Goal: Contribute content

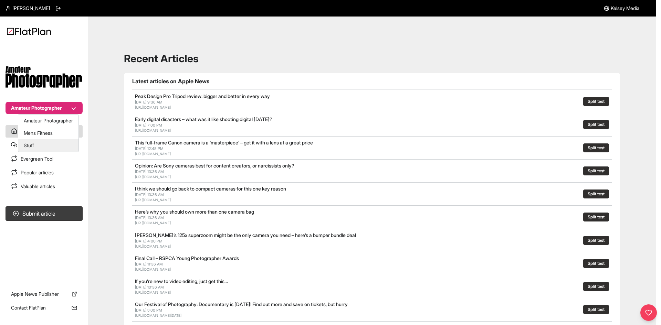
click at [43, 150] on button "Stuff" at bounding box center [48, 145] width 60 height 12
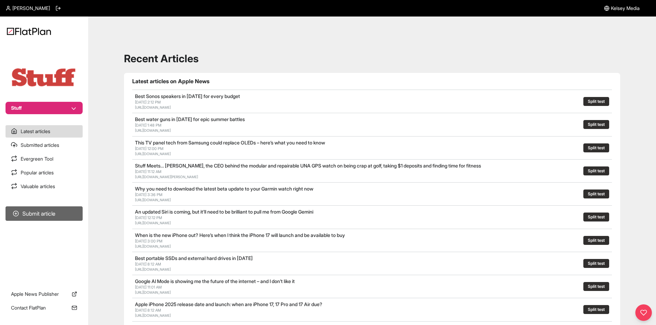
click at [44, 210] on button "Submit article" at bounding box center [44, 214] width 77 height 14
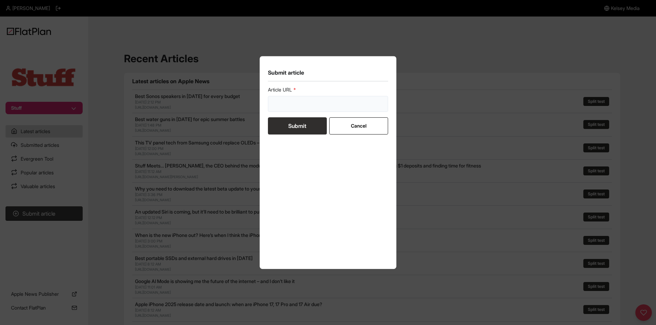
click at [286, 104] on input "url" at bounding box center [328, 104] width 121 height 16
paste input "https://www.stuff.tv/review/acer-predator-helios-neo-16s-ai-review/"
type input "https://www.stuff.tv/review/acer-predator-helios-neo-16s-ai-review/"
click at [290, 129] on button "Submit" at bounding box center [297, 125] width 59 height 17
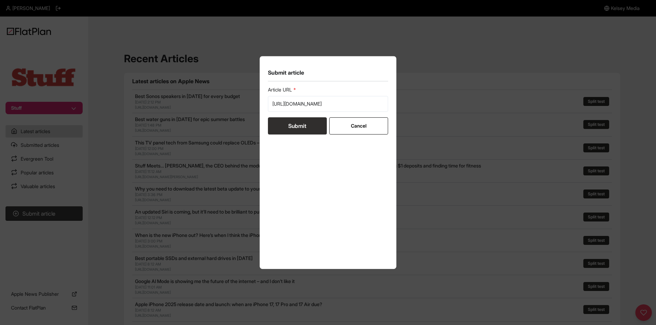
scroll to position [0, 0]
